Goal: Navigation & Orientation: Find specific page/section

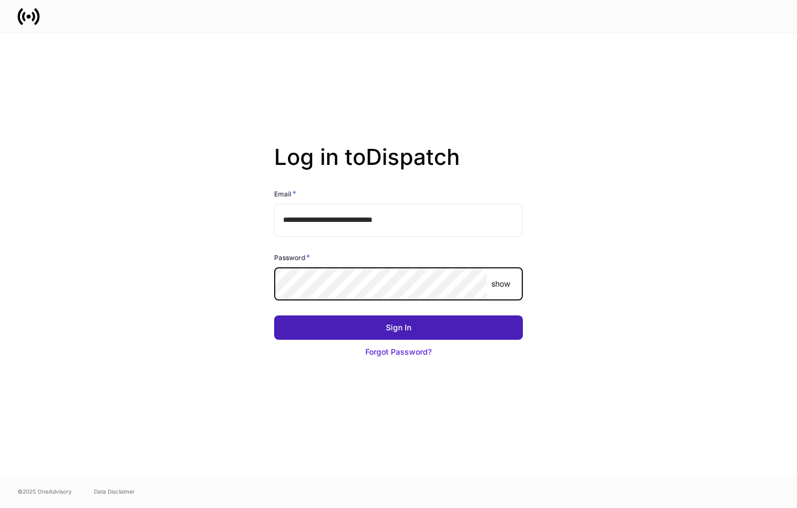
click at [373, 336] on button "Sign In" at bounding box center [398, 327] width 249 height 24
